Goal: Obtain resource: Obtain resource

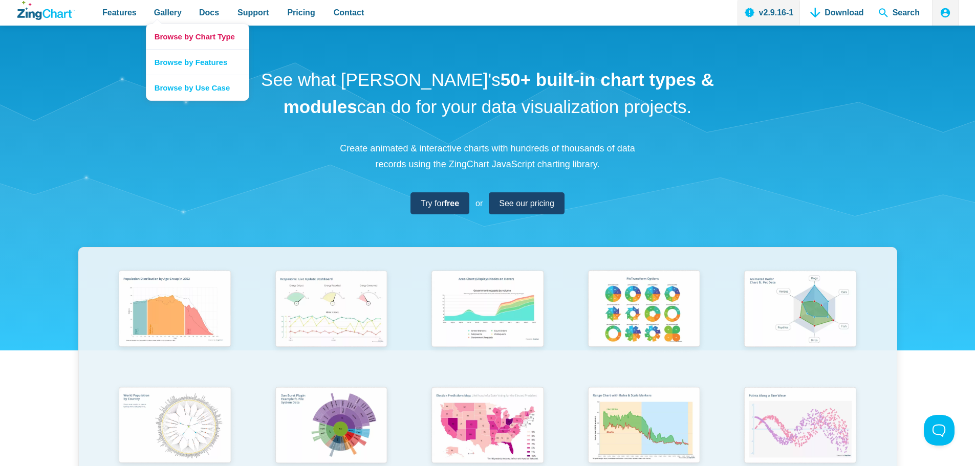
click at [210, 36] on link "Browse by Chart Type" at bounding box center [197, 36] width 102 height 25
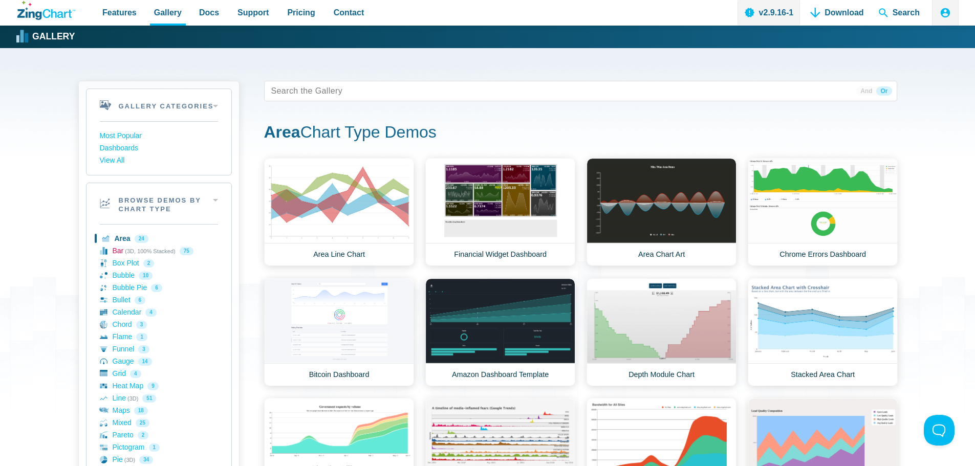
click at [116, 249] on link "Bar (3D, 100% Stacked) 75" at bounding box center [159, 251] width 118 height 12
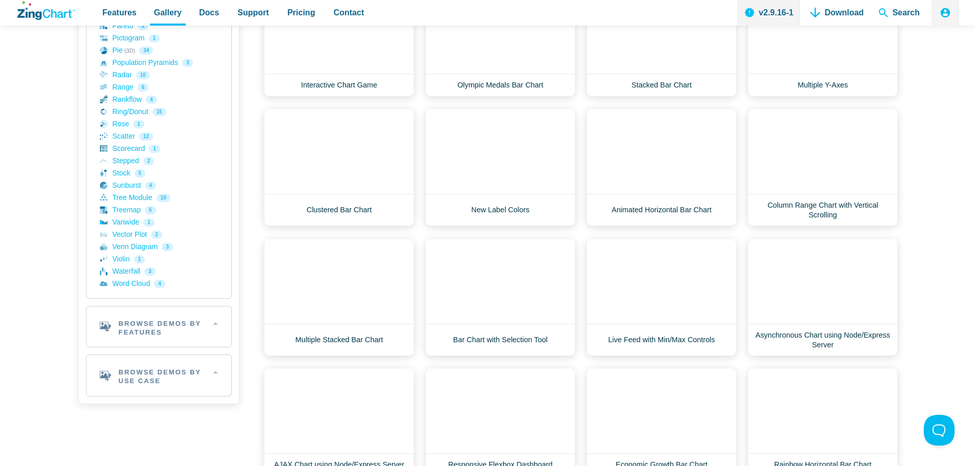
scroll to position [665, 0]
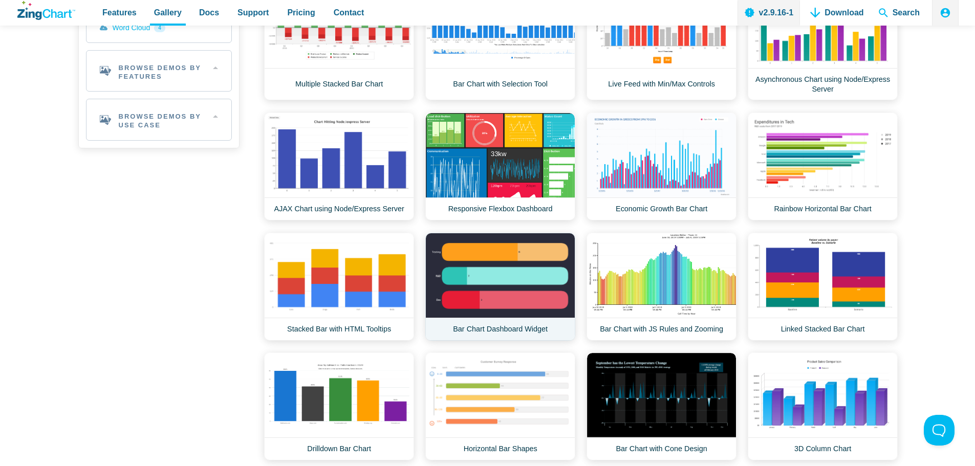
click at [490, 270] on link "Bar Chart Dashboard Widget" at bounding box center [500, 287] width 150 height 108
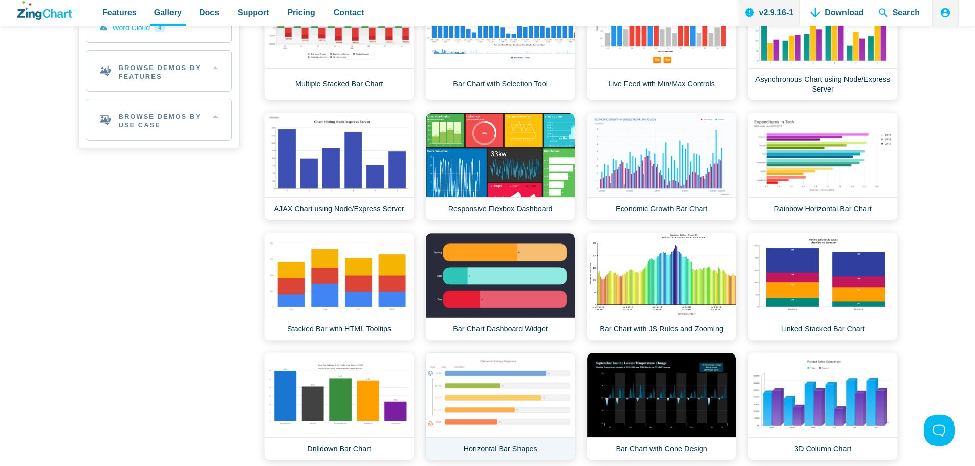
click at [503, 392] on link "Horizontal Bar Shapes" at bounding box center [500, 406] width 150 height 108
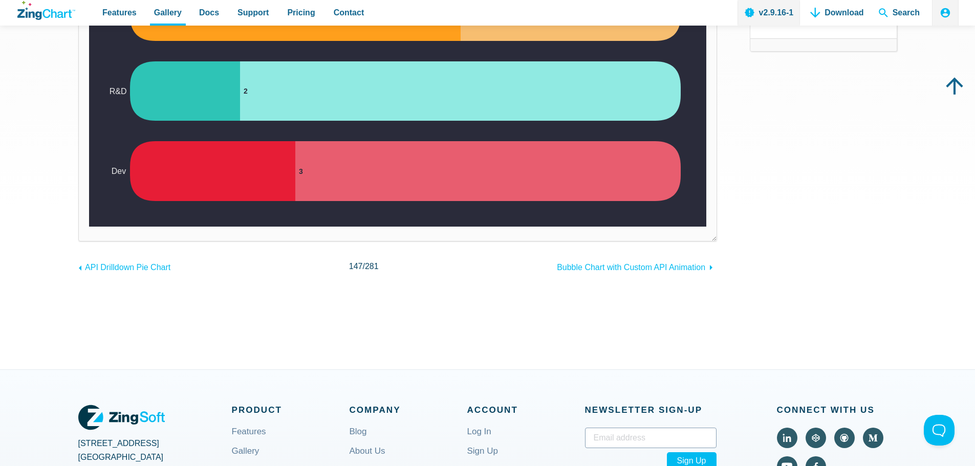
scroll to position [51, 0]
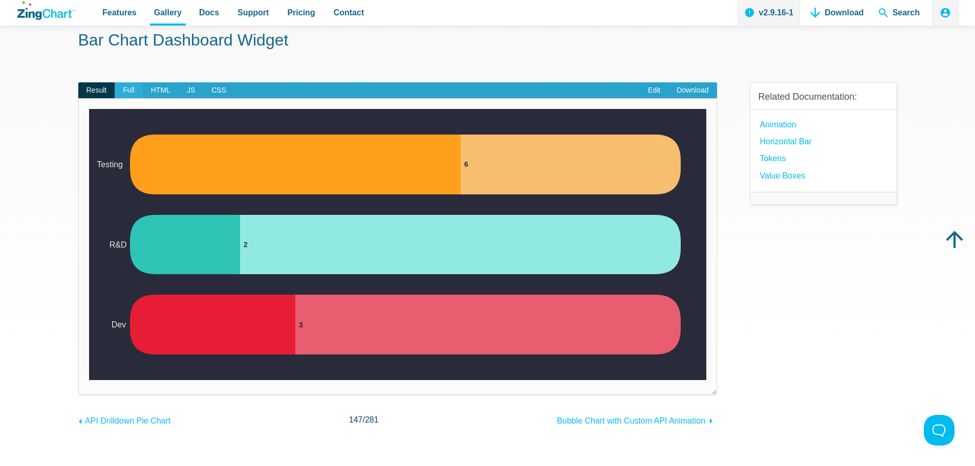
click at [128, 90] on span "Full" at bounding box center [129, 90] width 28 height 16
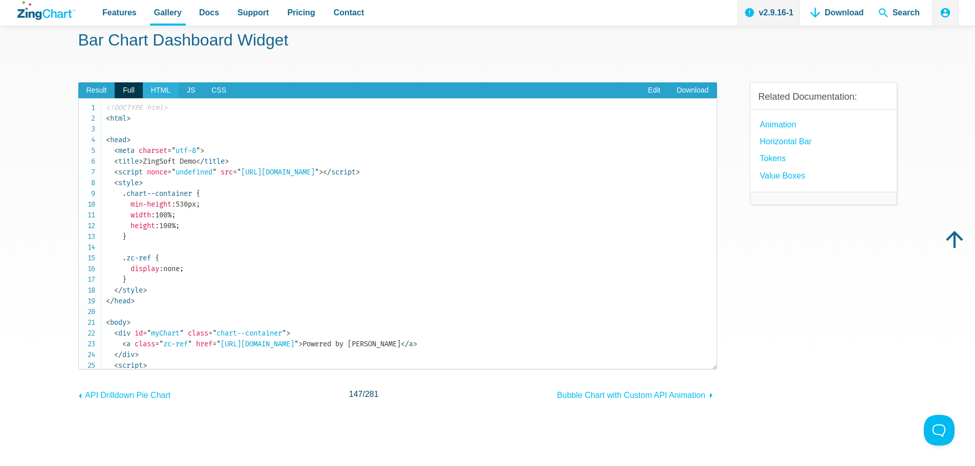
click at [162, 89] on span "HTML" at bounding box center [161, 90] width 36 height 16
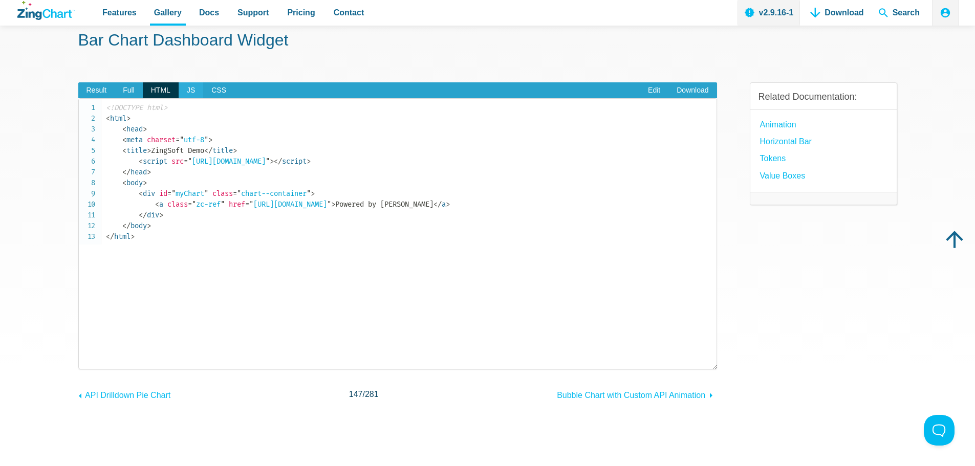
click at [188, 89] on span "JS" at bounding box center [191, 90] width 25 height 16
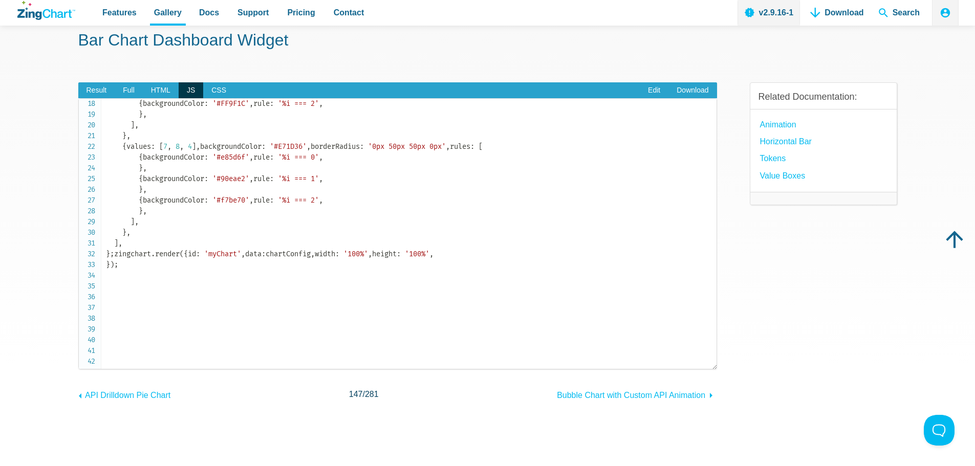
scroll to position [0, 0]
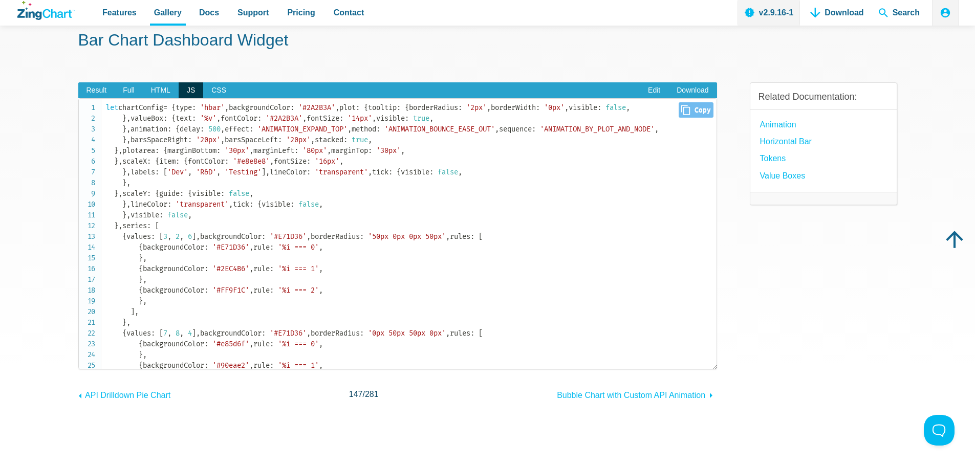
click at [690, 108] on span "Close Copy" at bounding box center [695, 109] width 34 height 15
type input "let chartConfig = { type: 'hbar', backgroundColor: '#2A2B3A', plot: { tooltip: …"
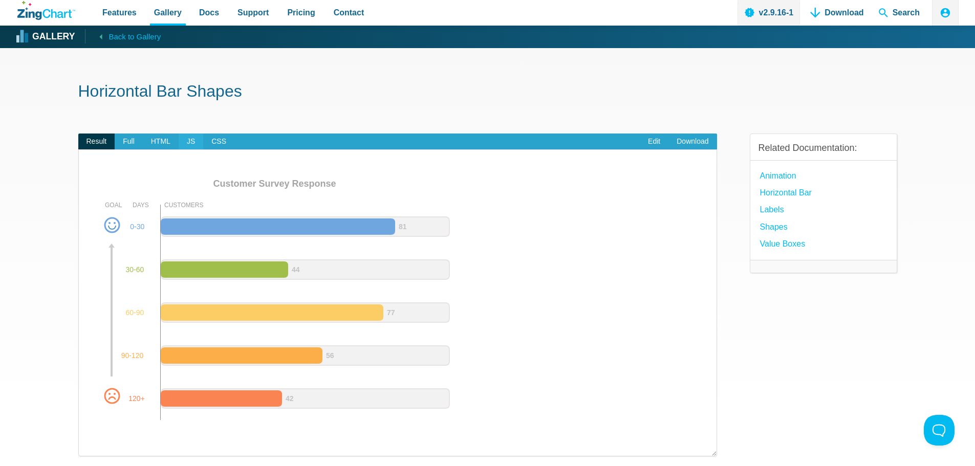
click at [191, 142] on span "JS" at bounding box center [191, 142] width 25 height 16
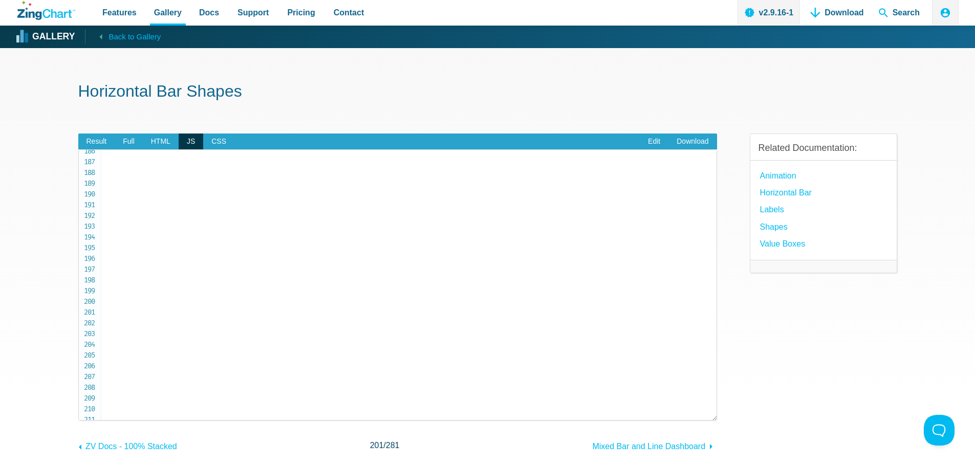
scroll to position [1842, 0]
click at [101, 141] on span "Result" at bounding box center [96, 142] width 37 height 16
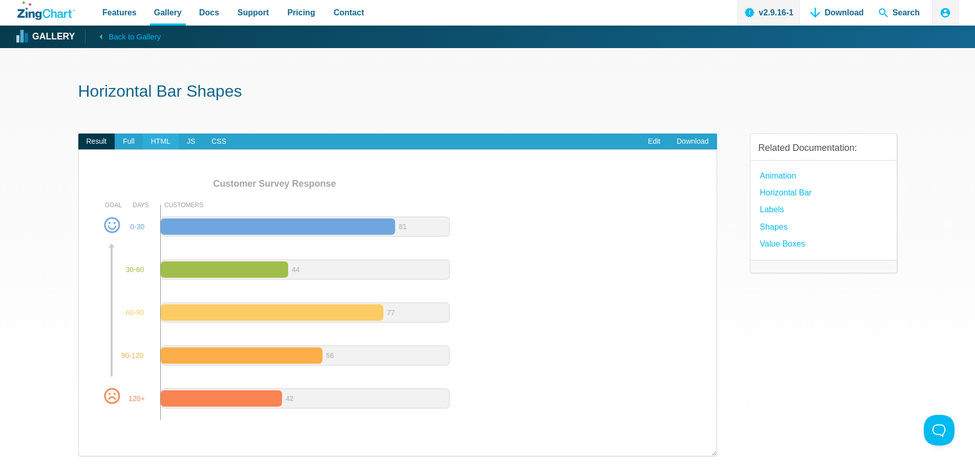
click at [166, 141] on span "HTML" at bounding box center [161, 142] width 36 height 16
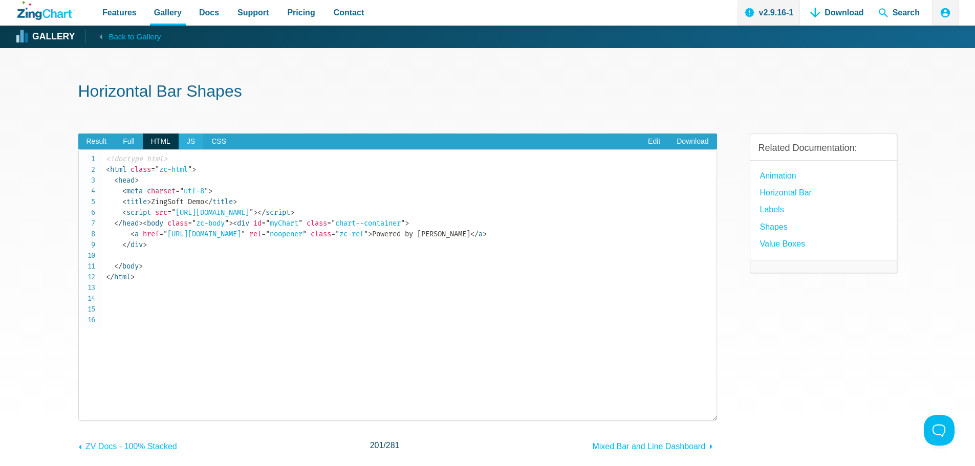
click at [186, 140] on span "JS" at bounding box center [191, 142] width 25 height 16
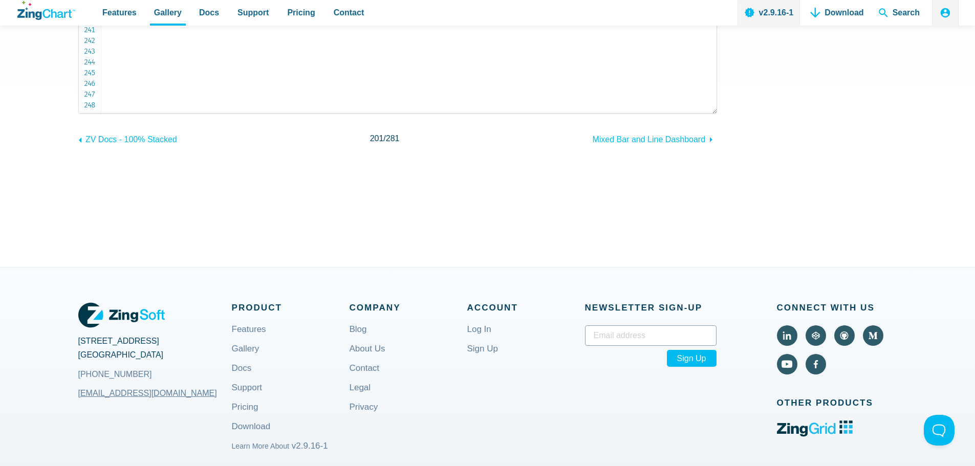
scroll to position [0, 0]
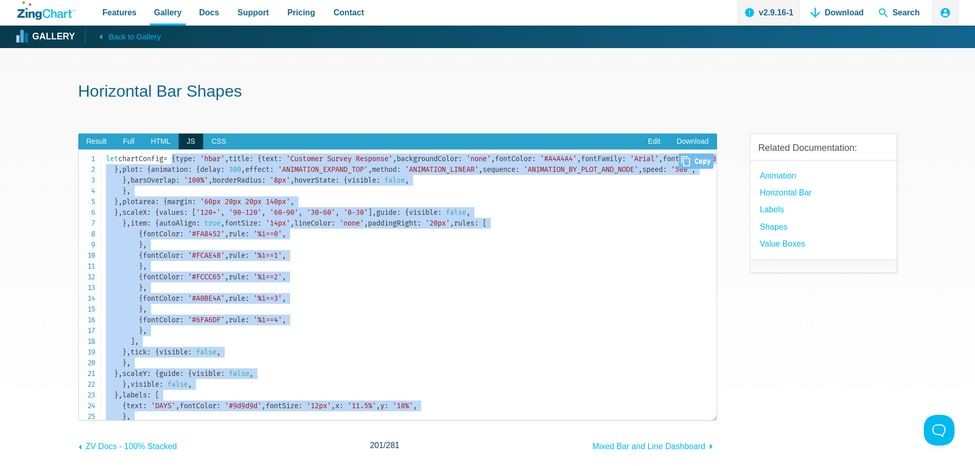
drag, startPoint x: 109, startPoint y: 334, endPoint x: 182, endPoint y: 162, distance: 187.3
copy code "{ type : 'hbar' , title : { text : 'Customer Survey Response' , backgroundColor…"
click at [658, 163] on span "," at bounding box center [660, 158] width 4 height 9
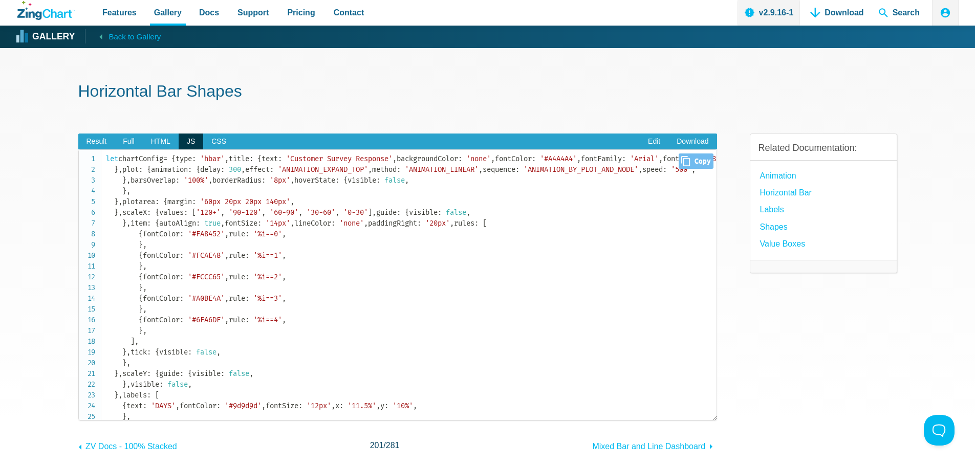
scroll to position [2401, 0]
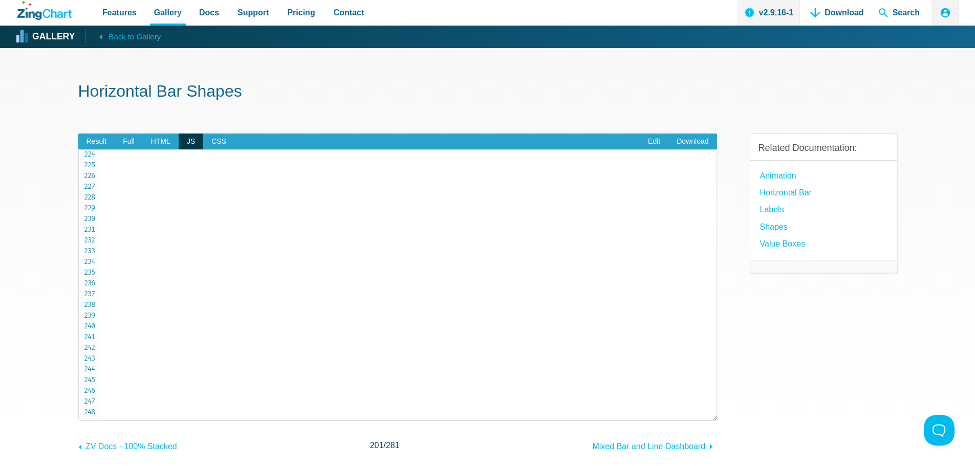
drag, startPoint x: 114, startPoint y: 367, endPoint x: 199, endPoint y: 399, distance: 90.7
copy code "id : 'myChart' , data : chartConfig , height : '500px' , width : '725px' ,"
